Goal: Information Seeking & Learning: Compare options

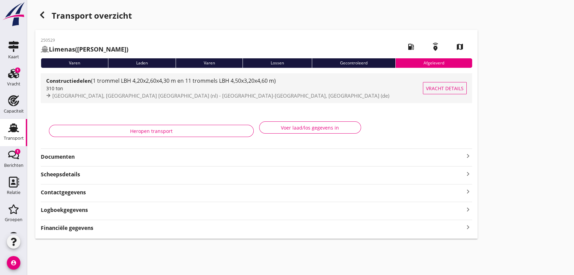
click at [183, 83] on span "(1 trommel LBH 4,20x2,60x4,30 m en 11 trommels LBH 4,50x3,20x4,60 m)" at bounding box center [183, 80] width 185 height 7
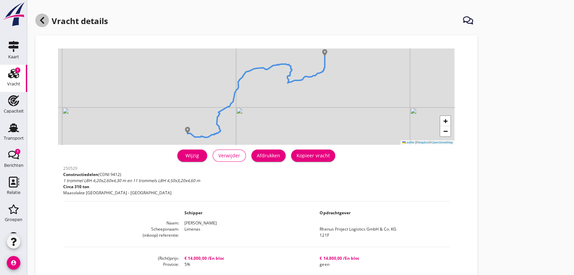
click at [40, 20] on use at bounding box center [42, 20] width 4 height 7
click at [13, 131] on use at bounding box center [13, 128] width 11 height 9
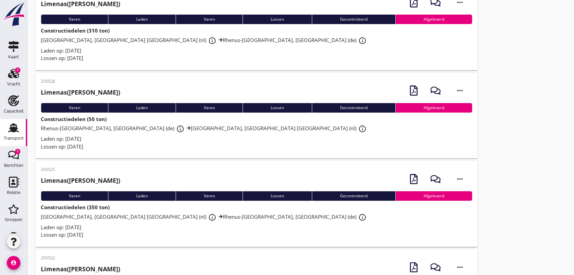
scroll to position [113, 0]
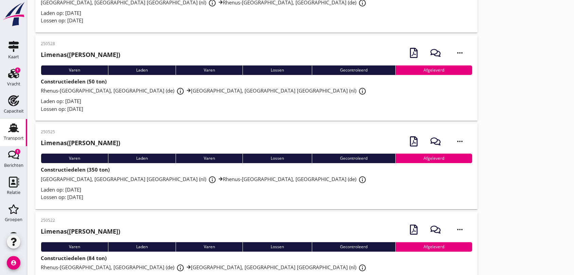
click at [173, 180] on span "[GEOGRAPHIC_DATA], Maasvlakte Rotterdam (nl) info_outline Rhenus-[GEOGRAPHIC_DA…" at bounding box center [205, 179] width 328 height 7
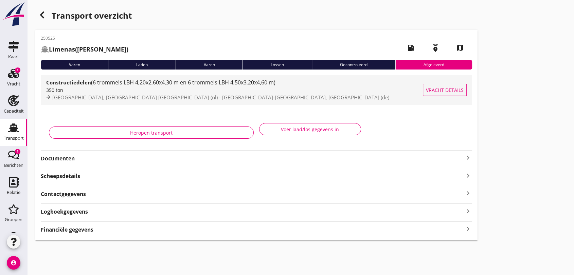
click at [216, 84] on span "(6 trommels LBH 4,20x2,60x4,30 m en 6 trommels LBH 4,50x3,20x4,60 m)" at bounding box center [183, 82] width 184 height 7
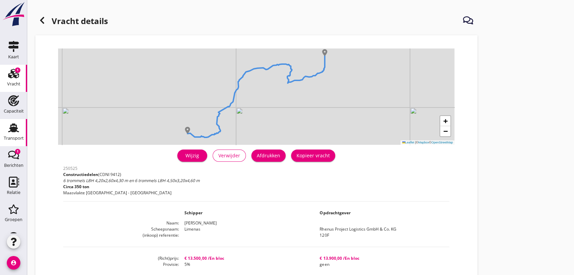
click at [10, 129] on use at bounding box center [13, 128] width 11 height 9
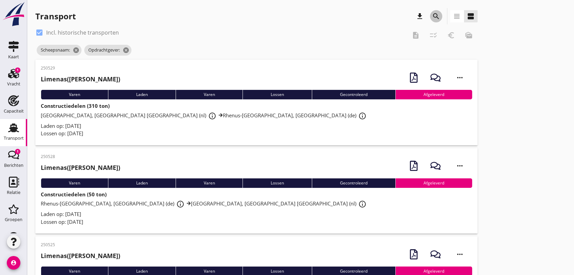
click at [433, 15] on icon "search" at bounding box center [436, 16] width 8 height 8
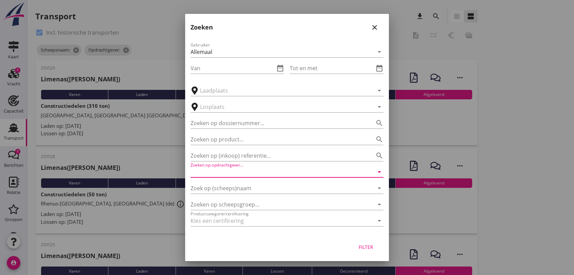
click at [257, 169] on input "Zoeken op opdrachtgever..." at bounding box center [277, 172] width 174 height 11
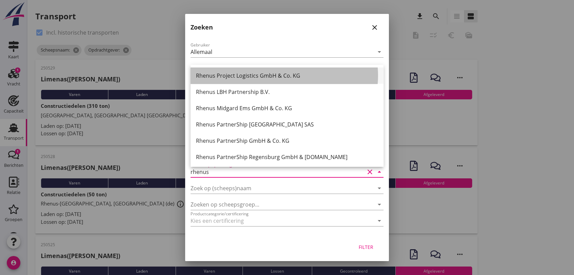
click at [291, 77] on div "Rhenus Project Logistics GmbH & Co. KG" at bounding box center [287, 76] width 182 height 8
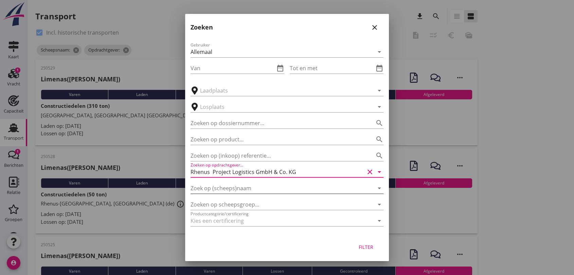
type input "Rhenus Project Logistics GmbH & Co. KG"
click at [250, 187] on input "Zoek op (scheeps)naam" at bounding box center [277, 188] width 174 height 11
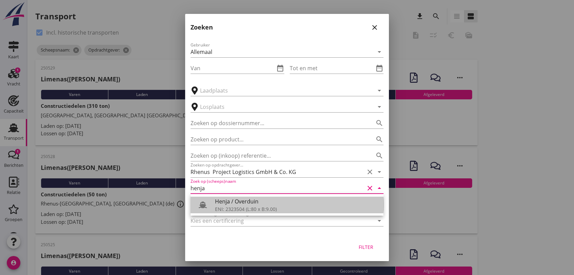
click at [259, 206] on div "ENI: 2323504 (L:80 x B:9.00)" at bounding box center [296, 209] width 163 height 7
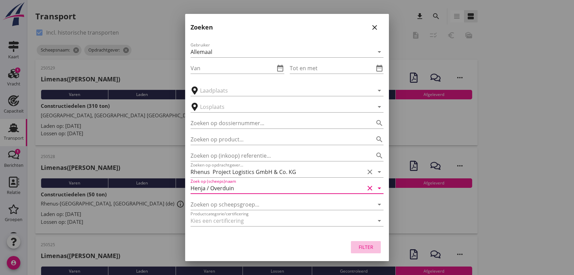
click at [367, 248] on div "Filter" at bounding box center [365, 247] width 19 height 7
type input "Henja / Overduin"
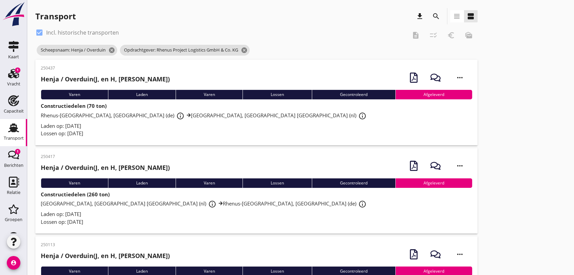
click at [184, 113] on span "Rhenus-[GEOGRAPHIC_DATA], [GEOGRAPHIC_DATA] (de) info_outline Rhenus Deepsea Te…" at bounding box center [205, 115] width 328 height 7
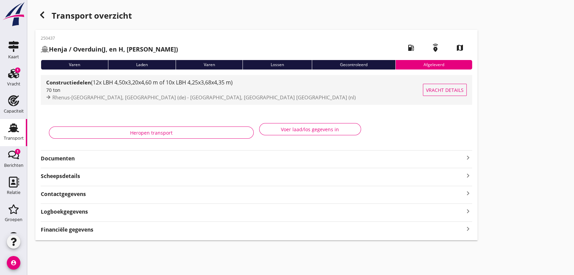
click at [164, 82] on span "(12x LBH 4,50x3,20x4,60 m of 10x LBH 4,25x3,68x4,35 m)" at bounding box center [162, 82] width 142 height 7
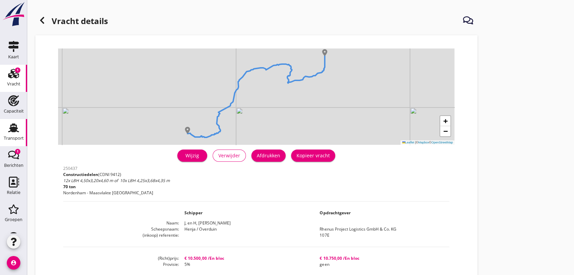
click at [11, 126] on icon "Transport" at bounding box center [13, 128] width 11 height 11
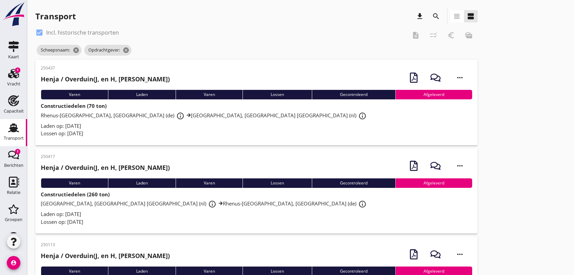
scroll to position [38, 0]
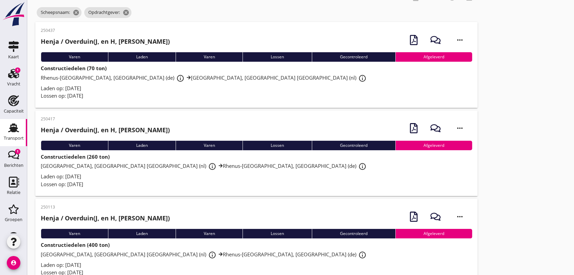
click at [167, 167] on span "[GEOGRAPHIC_DATA], Maasvlakte Rotterdam (nl) info_outline Rhenus-[GEOGRAPHIC_DA…" at bounding box center [205, 166] width 328 height 7
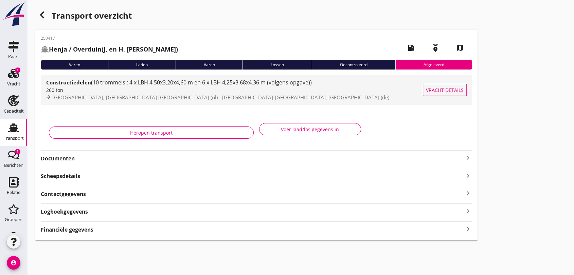
click at [206, 85] on span "(10 trommels : 4 x LBH 4,50x3,20x4,60 m en 6 x LBH 4,25x3,68x4,36 m (volgens op…" at bounding box center [201, 82] width 221 height 7
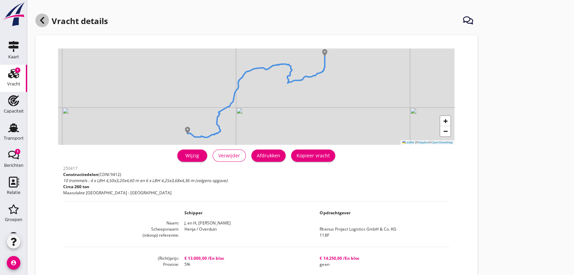
click at [43, 21] on icon at bounding box center [42, 20] width 8 height 8
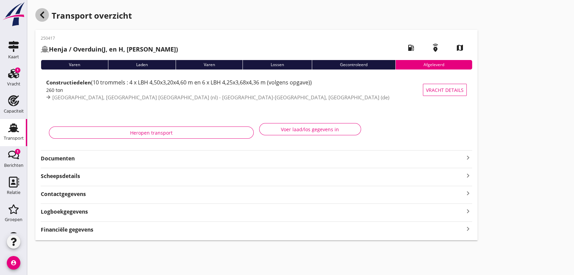
click at [42, 17] on use "button" at bounding box center [42, 15] width 4 height 7
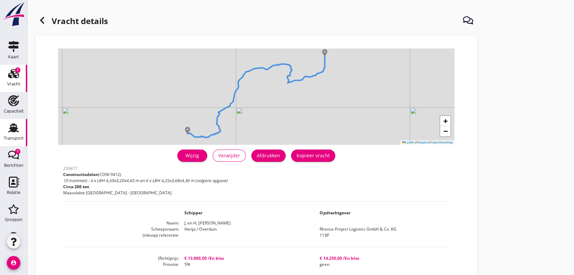
click at [11, 130] on use at bounding box center [13, 128] width 11 height 9
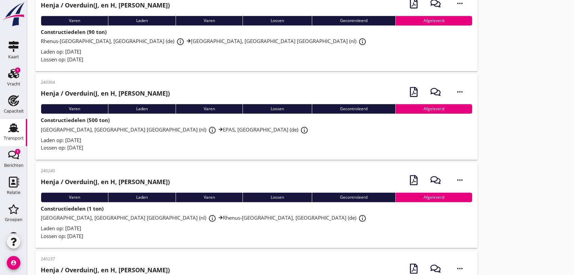
scroll to position [226, 0]
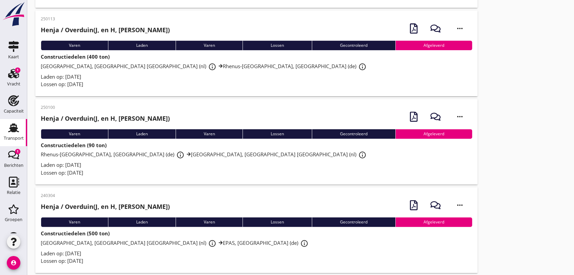
click at [167, 153] on span "Rhenus-[GEOGRAPHIC_DATA], [GEOGRAPHIC_DATA] (de) info_outline Rhenus Deepsea Te…" at bounding box center [205, 154] width 328 height 7
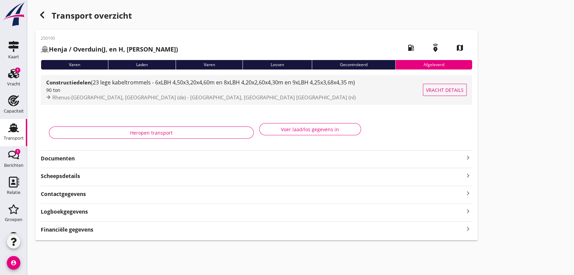
click at [188, 85] on span "(23 lege kabeltrommels - 6xLBH 4,50x3,20x4,60m en 8xLBH 4,20x2,60x4,30m en 9xLB…" at bounding box center [223, 82] width 264 height 7
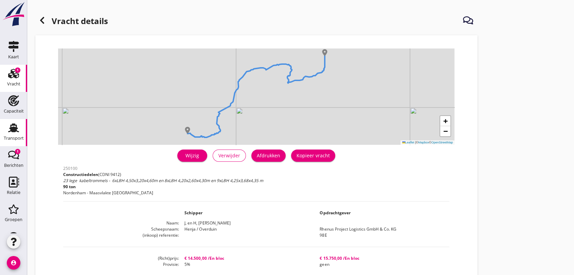
click at [10, 127] on use at bounding box center [13, 128] width 11 height 9
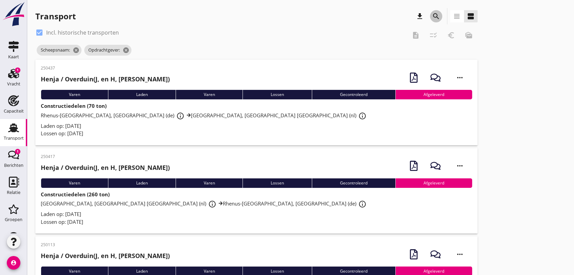
click at [435, 15] on icon "search" at bounding box center [436, 16] width 8 height 8
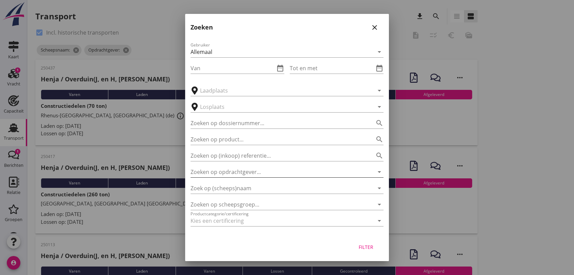
click at [265, 169] on input "Zoeken op opdrachtgever..." at bounding box center [277, 172] width 174 height 11
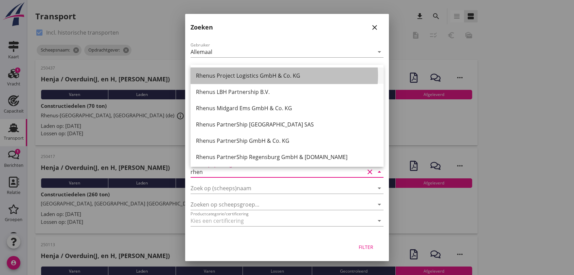
click at [288, 78] on div "Rhenus Project Logistics GmbH & Co. KG" at bounding box center [287, 76] width 182 height 8
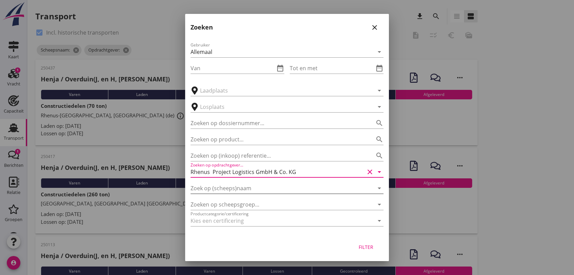
type input "Rhenus Project Logistics GmbH & Co. KG"
click at [252, 188] on input "Zoek op (scheeps)naam" at bounding box center [277, 188] width 174 height 11
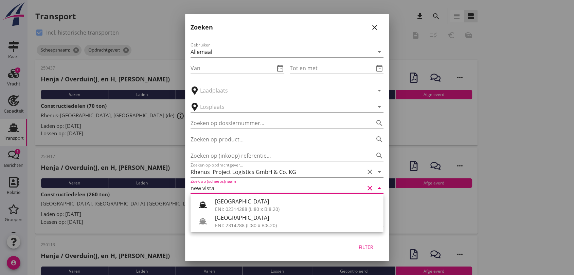
click at [266, 222] on div "ENI: 2314288 (L:80 x B:8.20)" at bounding box center [296, 225] width 163 height 7
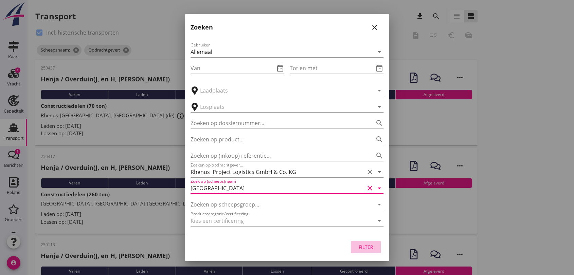
click at [366, 248] on div "Filter" at bounding box center [365, 247] width 19 height 7
type input "[GEOGRAPHIC_DATA]"
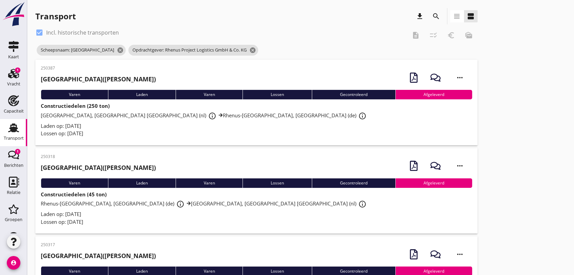
click at [140, 117] on span "[GEOGRAPHIC_DATA], Maasvlakte Rotterdam (nl) info_outline Rhenus-[GEOGRAPHIC_DA…" at bounding box center [205, 115] width 328 height 7
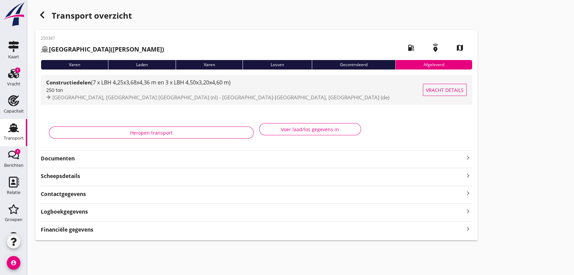
click at [162, 84] on span "(7 x LBH 4,25x3,68x4,36 m en 3 x LBH 4,50x3,20x4,60 m)" at bounding box center [161, 82] width 140 height 7
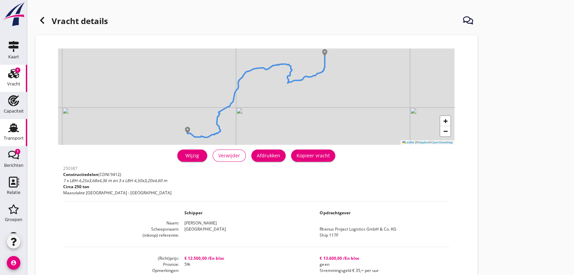
click at [11, 129] on use at bounding box center [13, 128] width 11 height 9
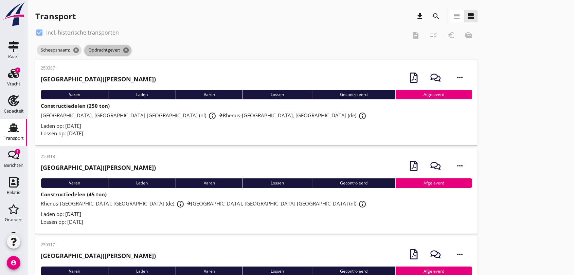
click at [129, 50] on icon "cancel" at bounding box center [126, 50] width 7 height 7
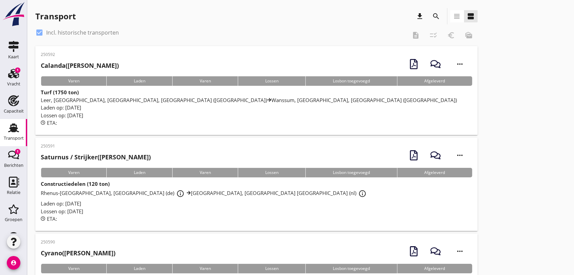
click at [40, 31] on div at bounding box center [40, 33] width 12 height 12
checkbox input "false"
